Goal: Find contact information: Find contact information

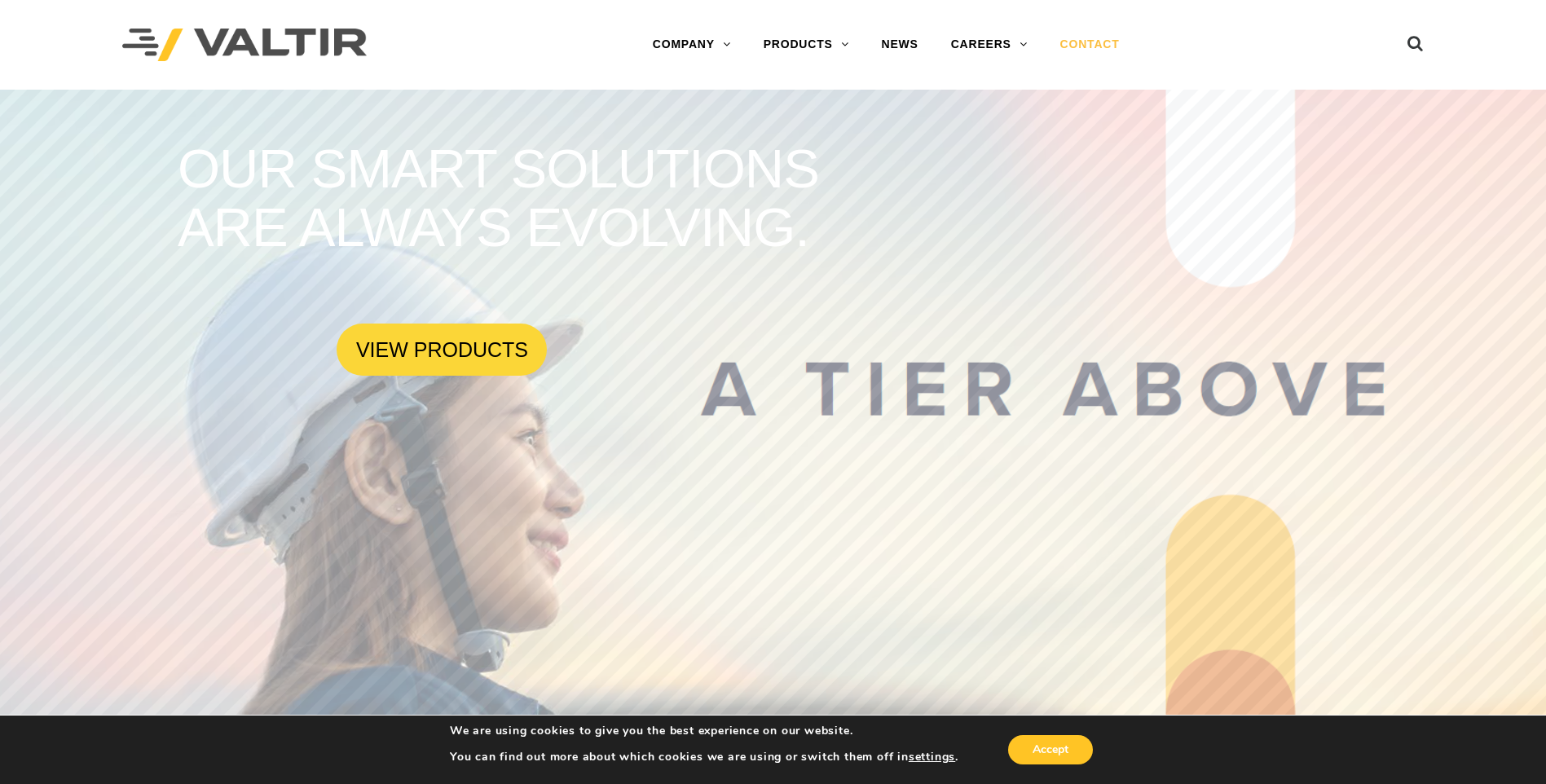
click at [1095, 38] on link "CONTACT" at bounding box center [1090, 45] width 92 height 33
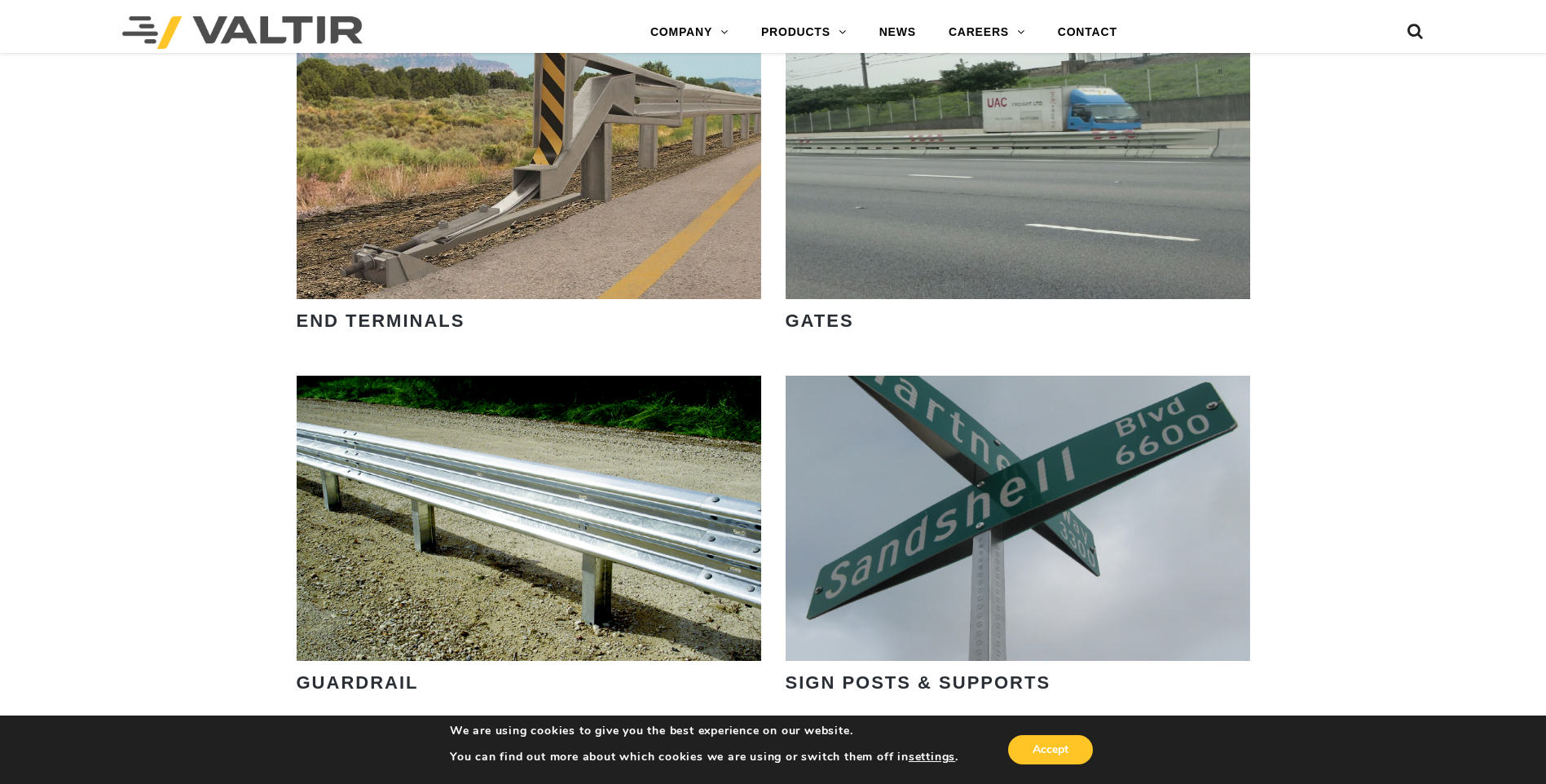
scroll to position [2444, 0]
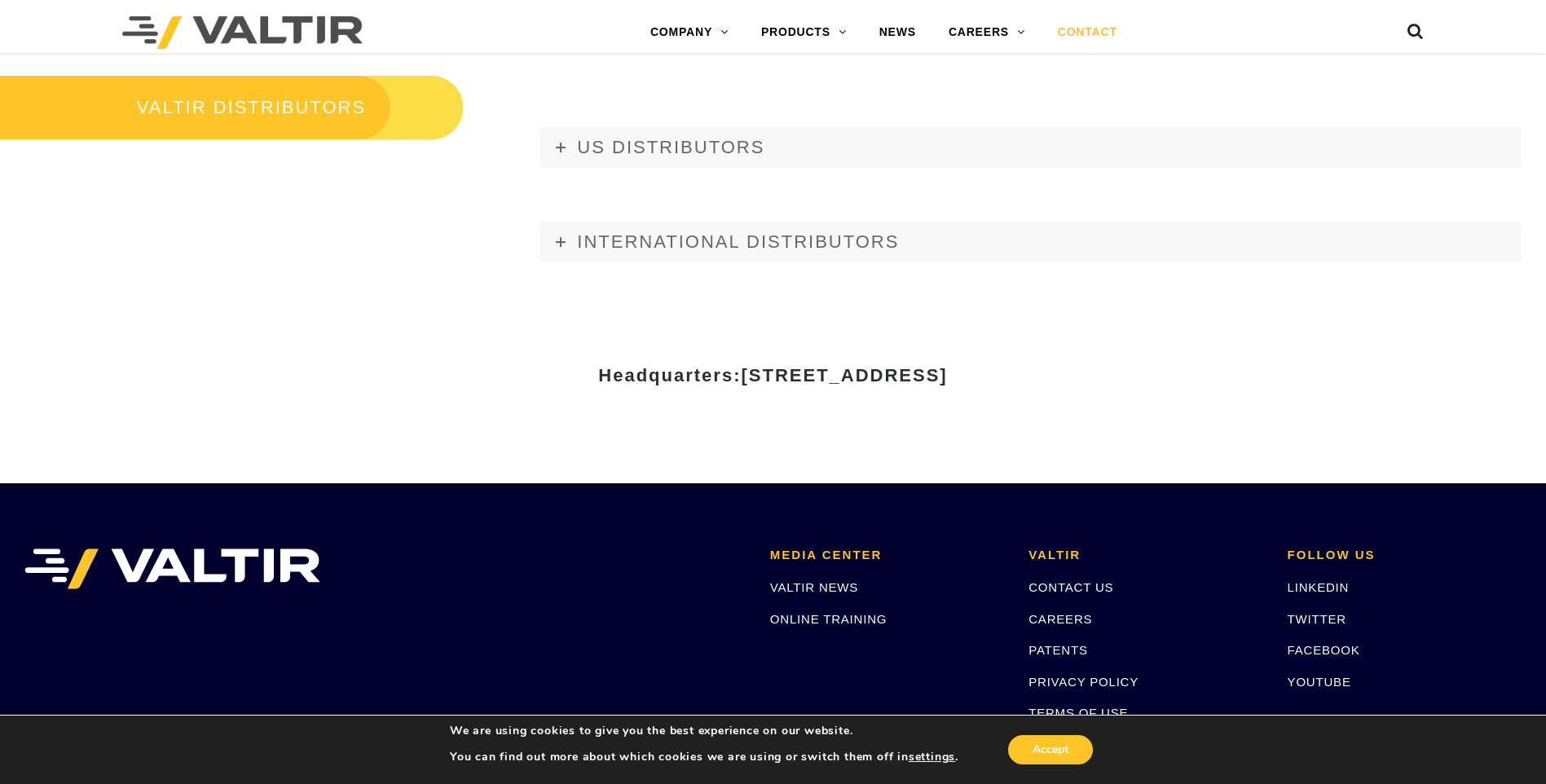
scroll to position [2225, 0]
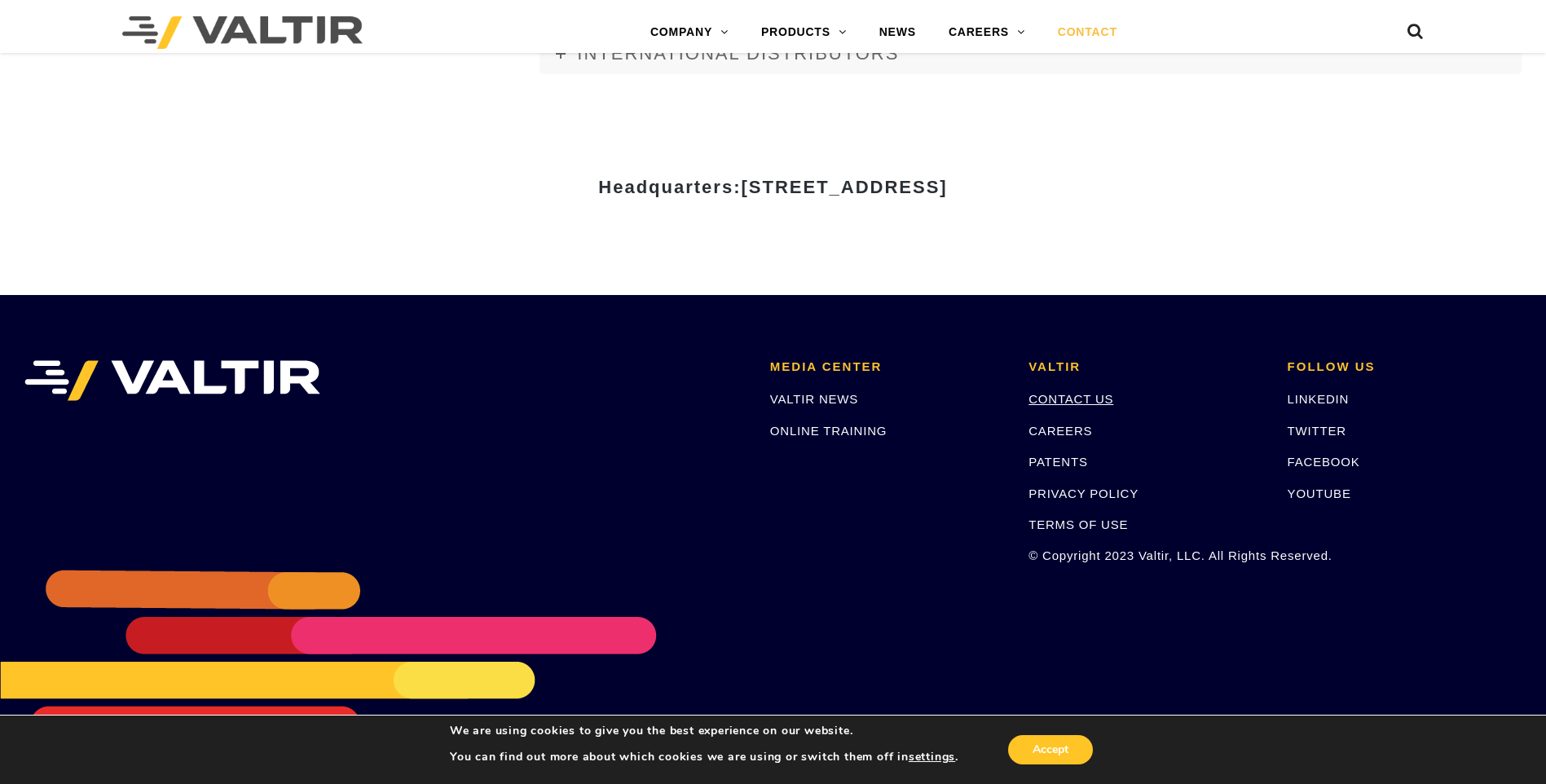
click at [1057, 399] on link "CONTACT US" at bounding box center [1070, 398] width 85 height 14
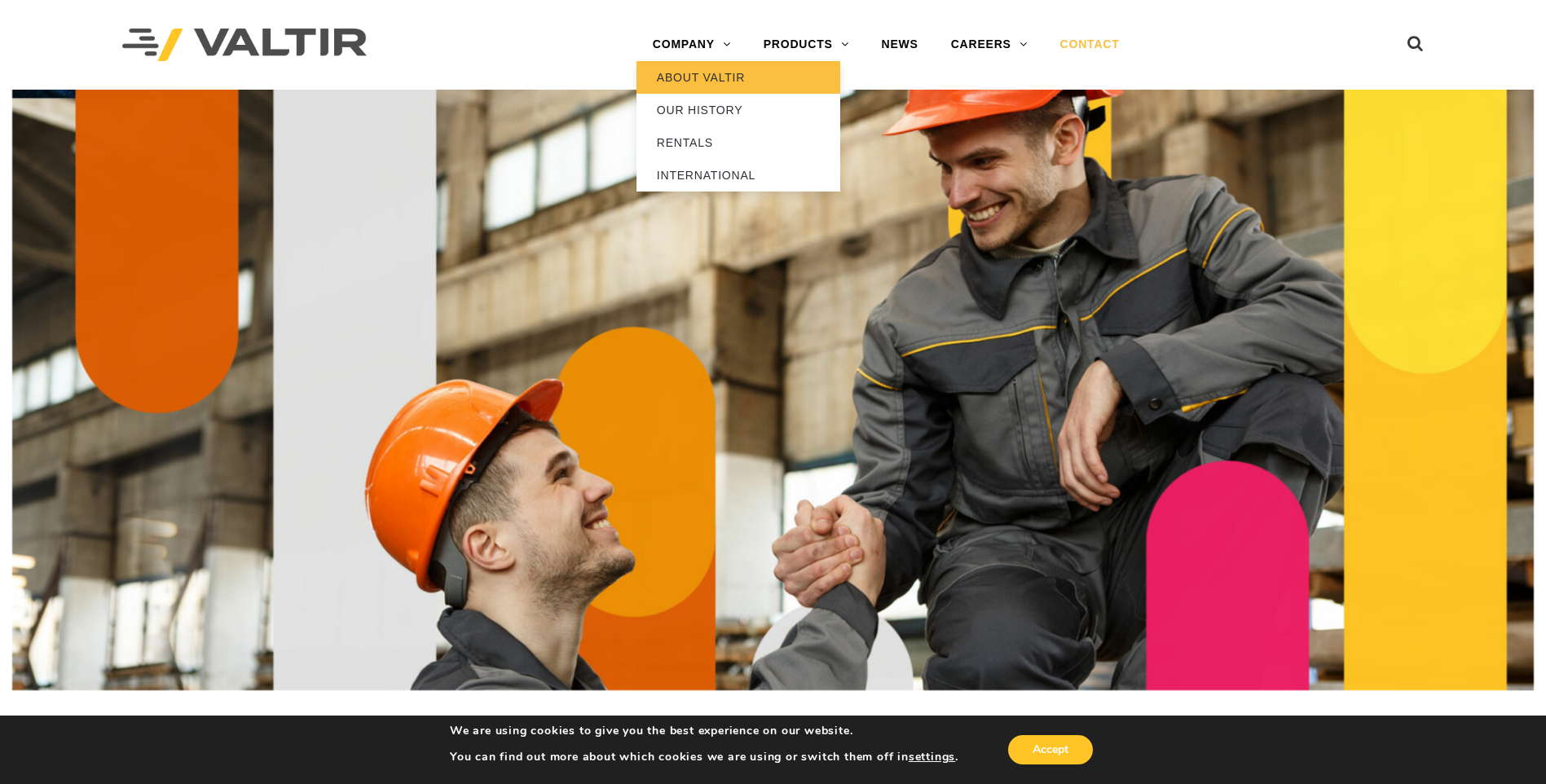
click at [684, 82] on link "ABOUT VALTIR" at bounding box center [739, 77] width 204 height 33
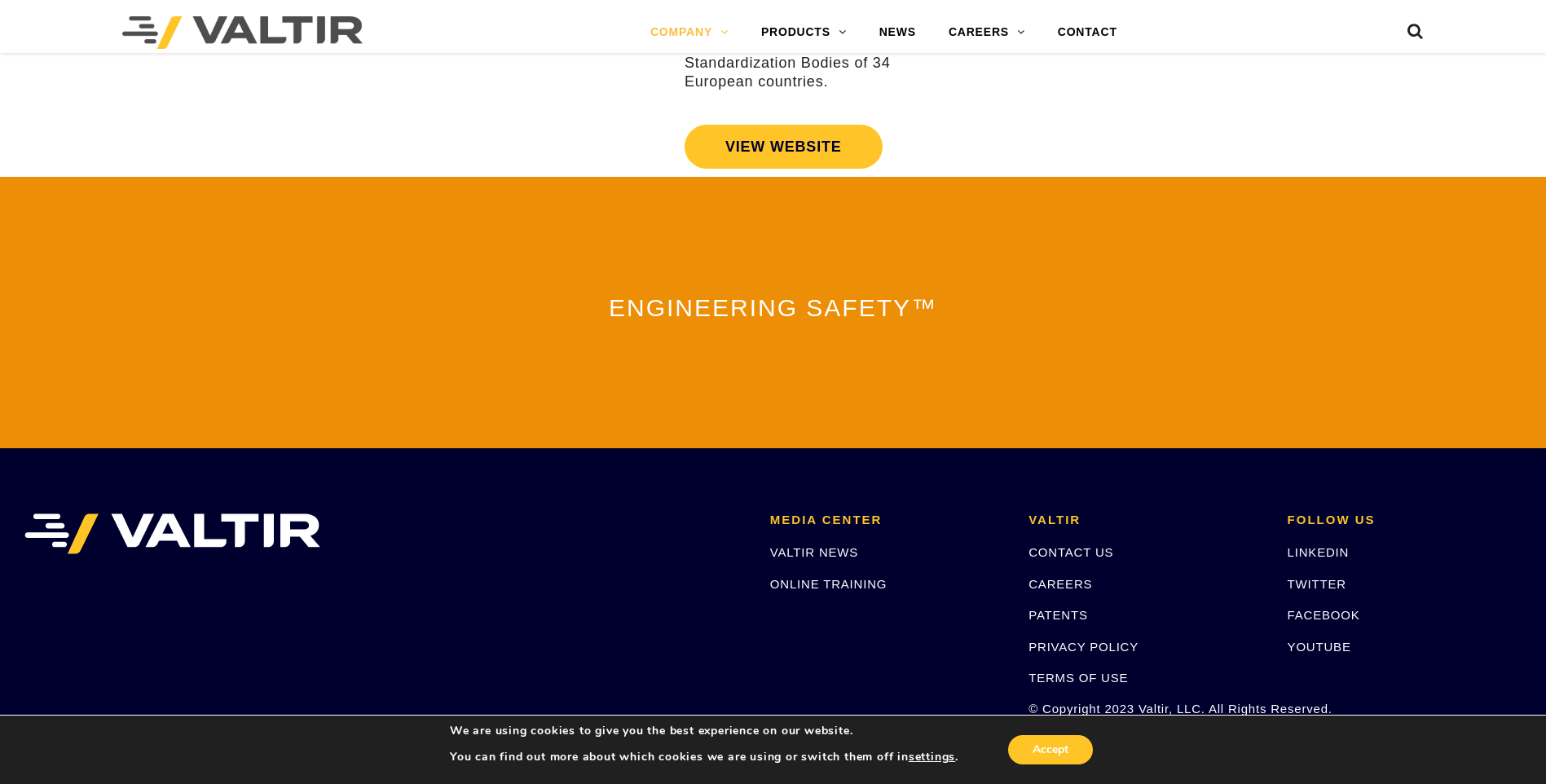
scroll to position [3565, 0]
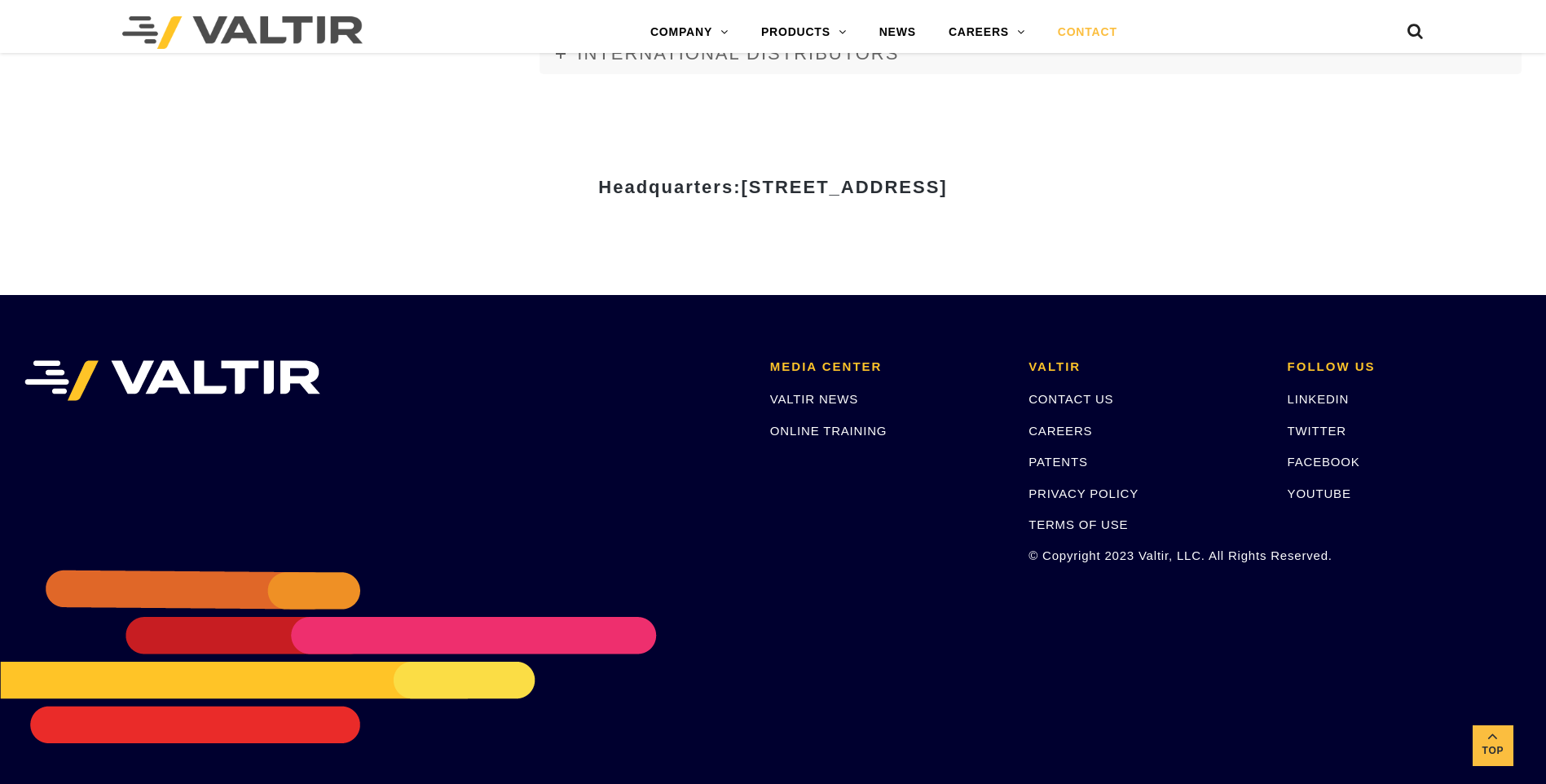
scroll to position [2225, 0]
